Goal: Information Seeking & Learning: Learn about a topic

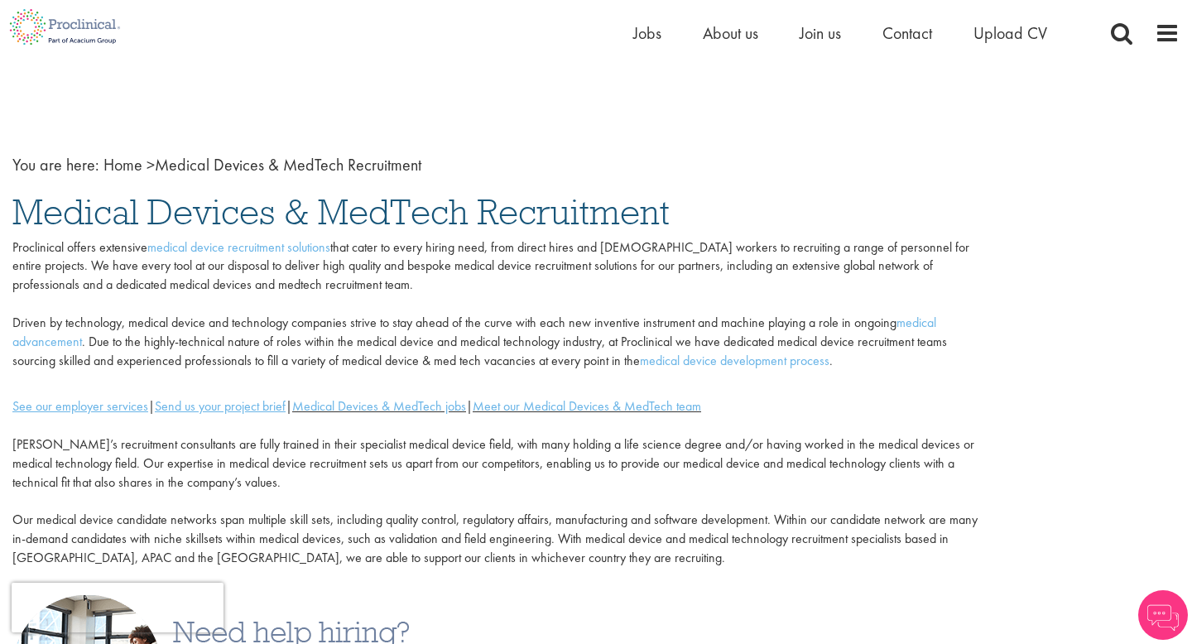
click at [646, 29] on span "Jobs" at bounding box center [647, 33] width 28 height 22
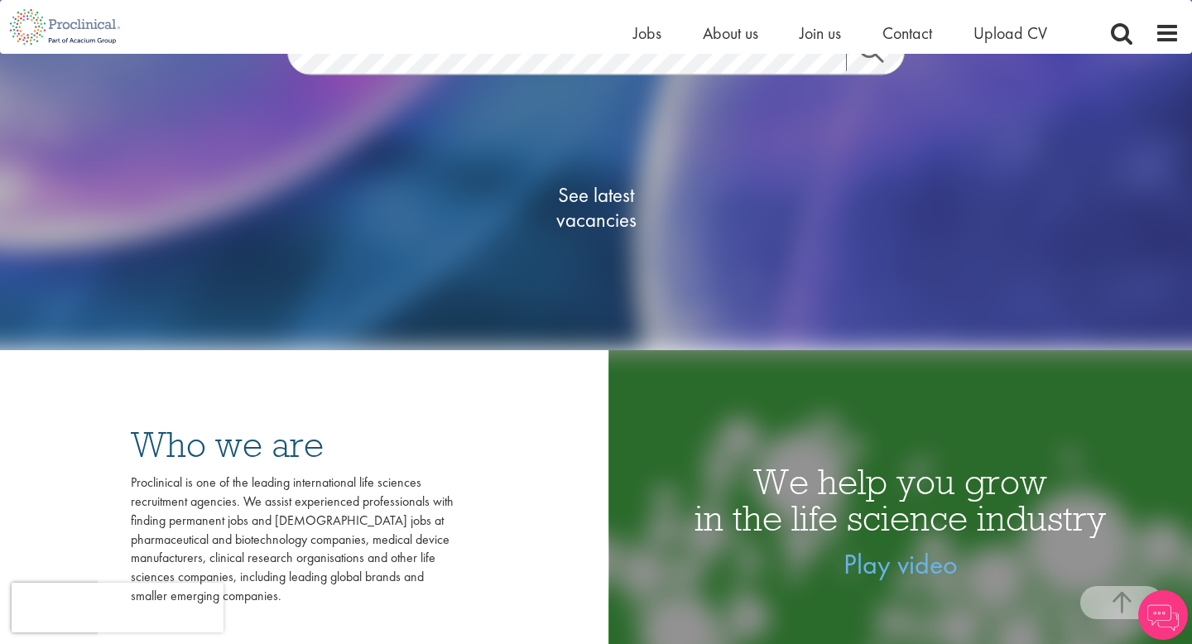
scroll to position [139, 0]
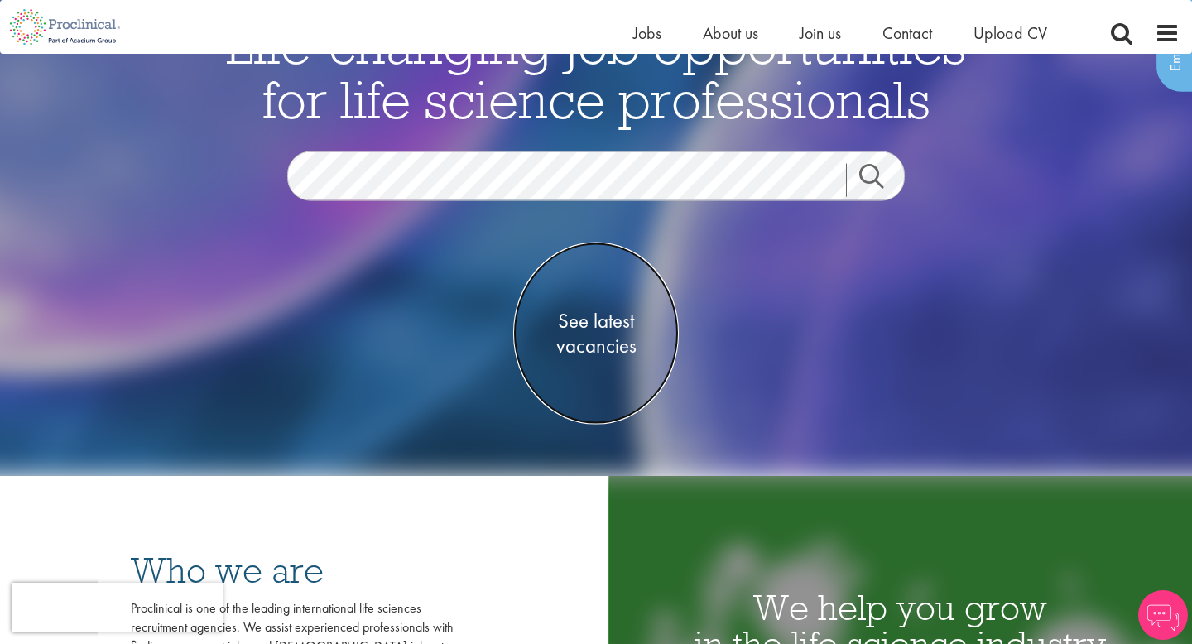
click at [607, 345] on span "See latest vacancies" at bounding box center [596, 333] width 166 height 50
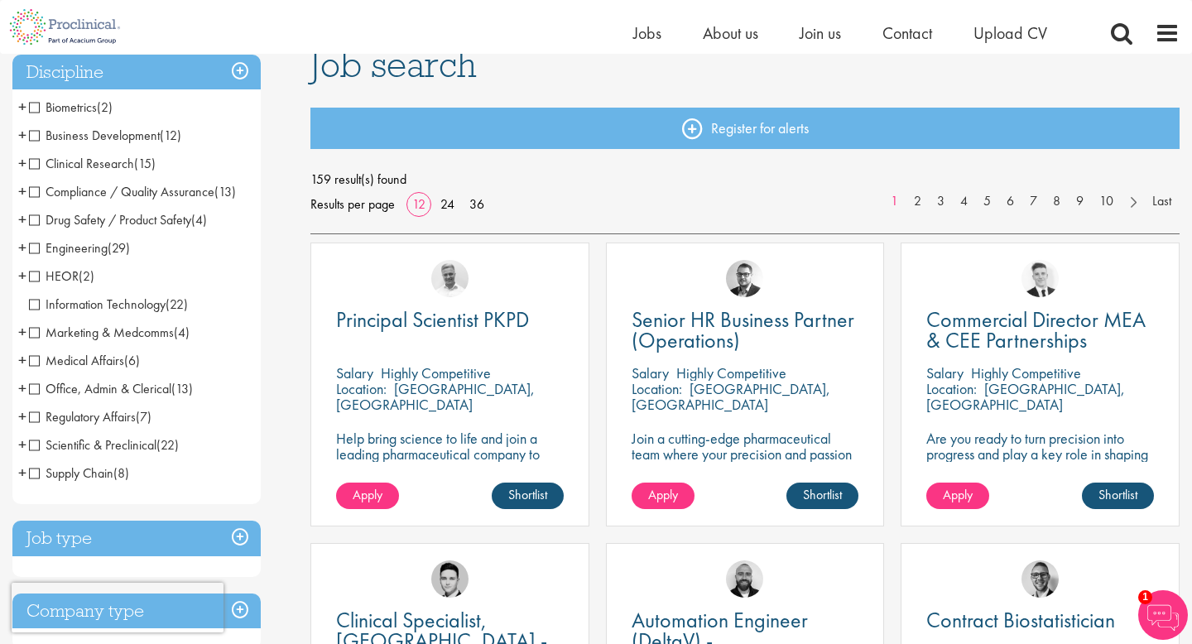
scroll to position [111, 0]
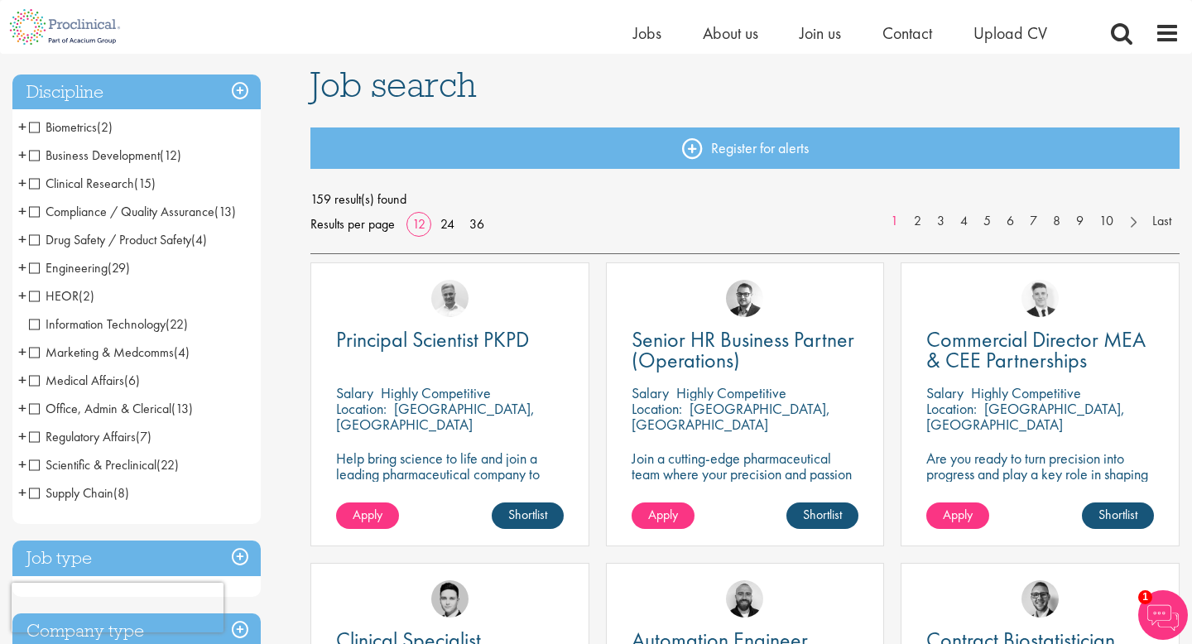
click at [36, 154] on span "Business Development" at bounding box center [94, 155] width 131 height 17
